Goal: Information Seeking & Learning: Learn about a topic

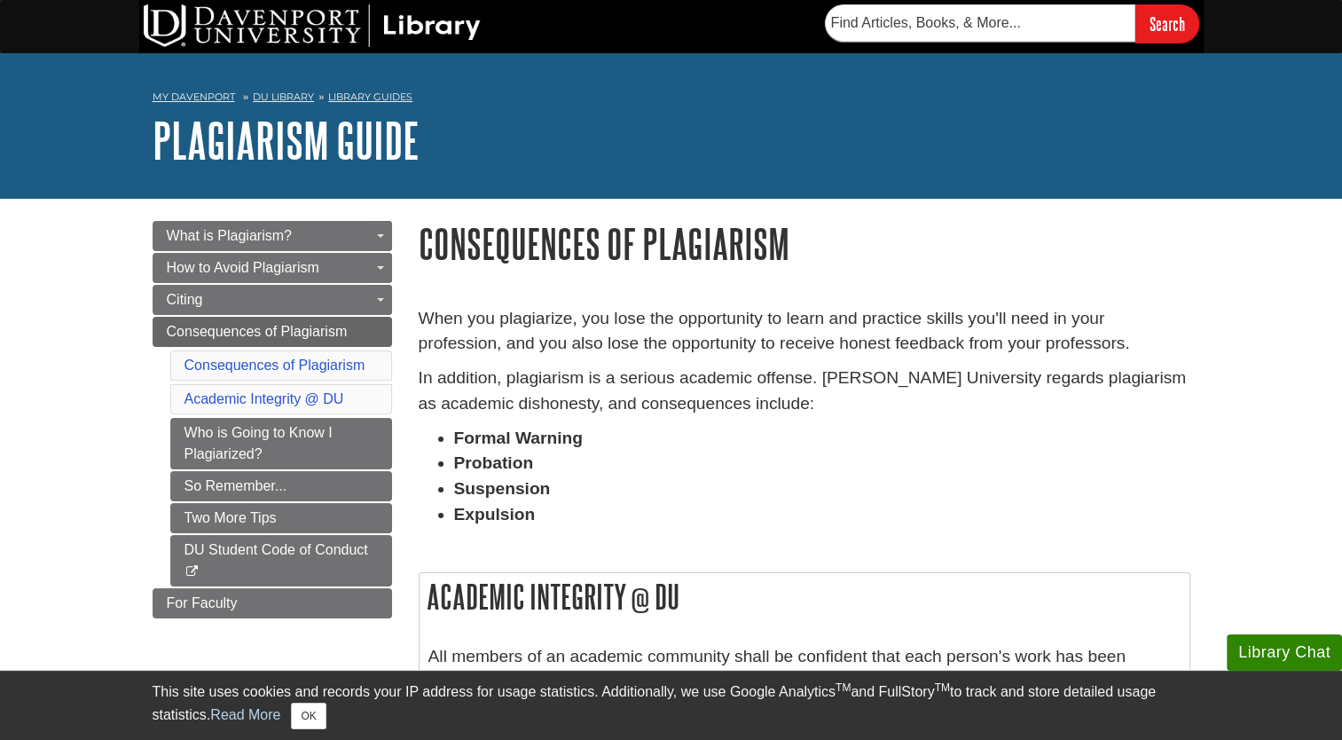
click at [687, 342] on p "When you plagiarize, you lose the opportunity to learn and practice skills you'…" at bounding box center [805, 331] width 772 height 51
drag, startPoint x: 1349, startPoint y: 303, endPoint x: 1322, endPoint y: 400, distance: 100.3
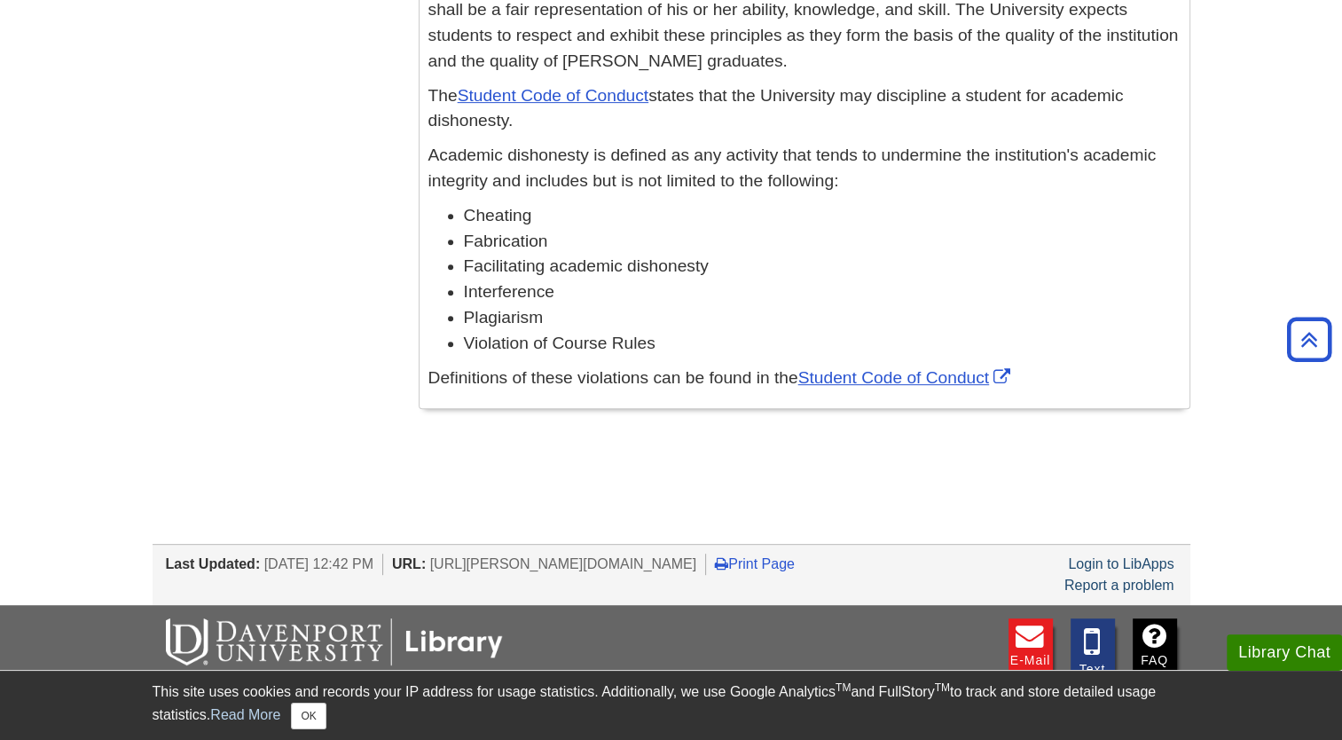
scroll to position [383, 0]
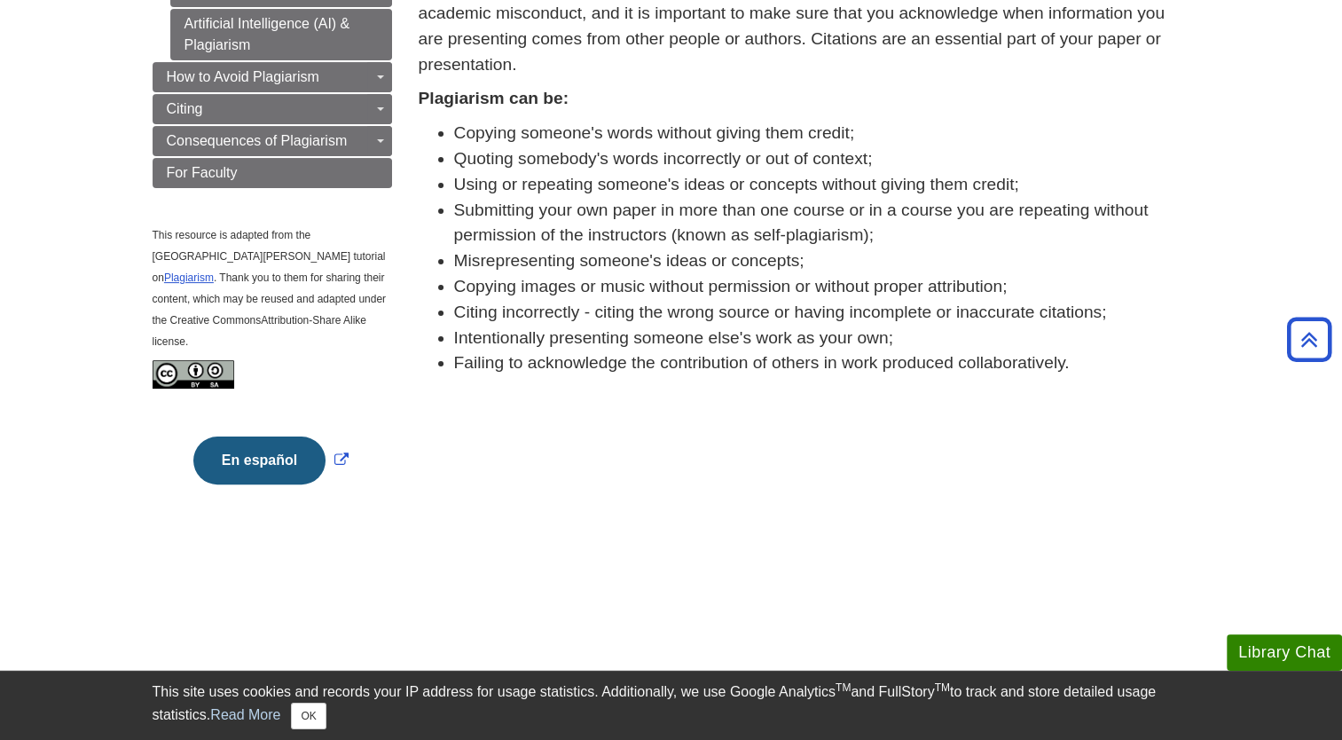
scroll to position [322, 0]
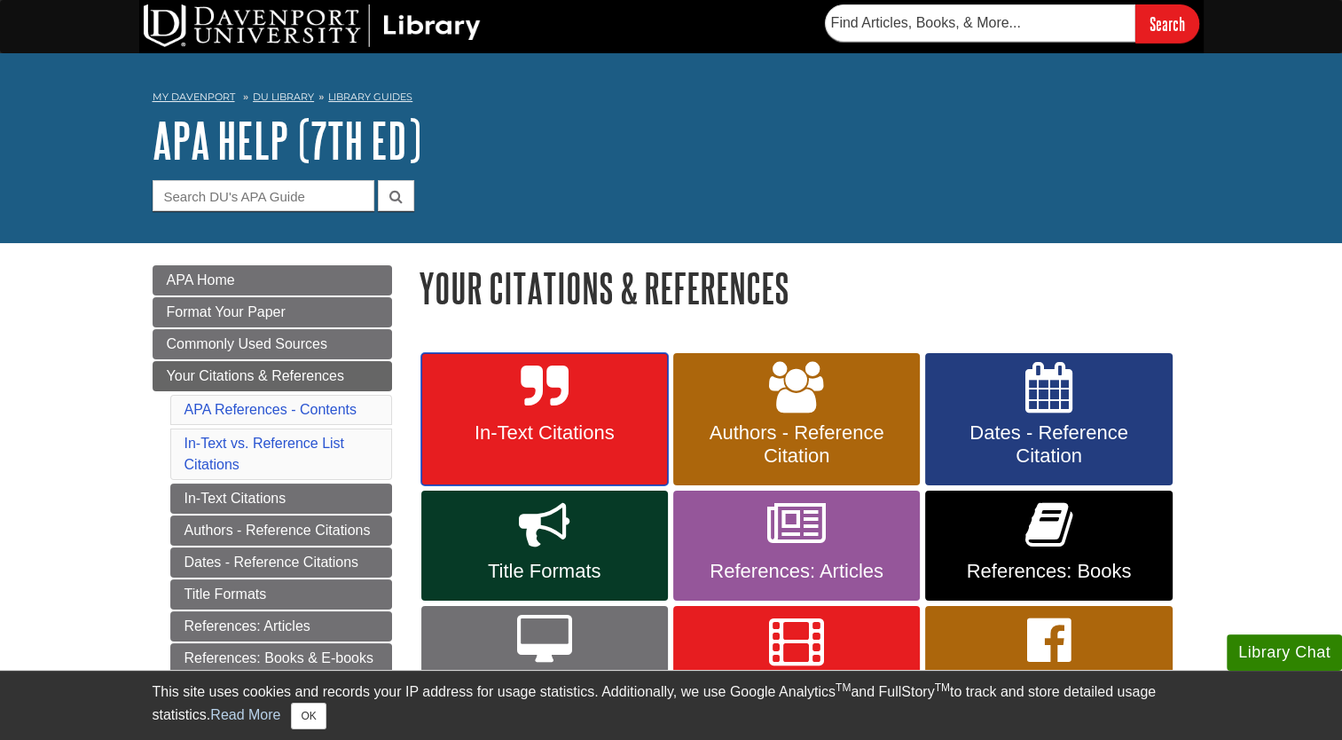
click at [601, 413] on link "In-Text Citations" at bounding box center [544, 419] width 247 height 133
